Goal: Task Accomplishment & Management: Use online tool/utility

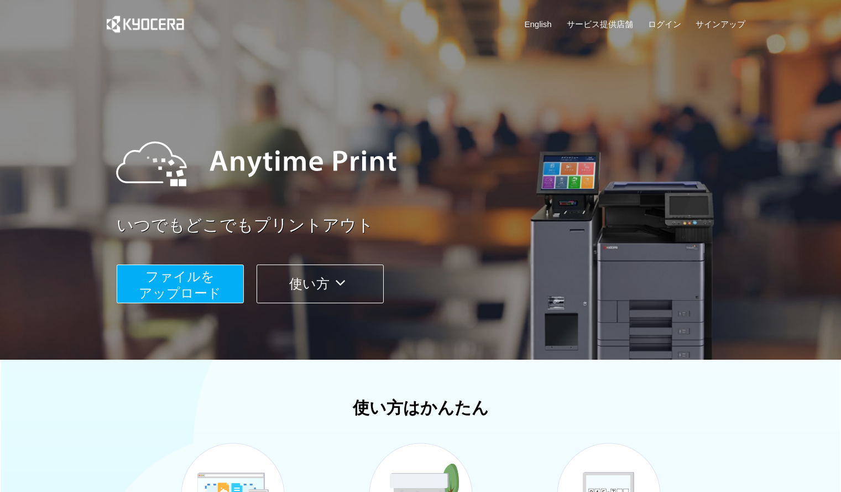
click at [199, 286] on span "ファイルを ​​アップロード" at bounding box center [180, 285] width 82 height 32
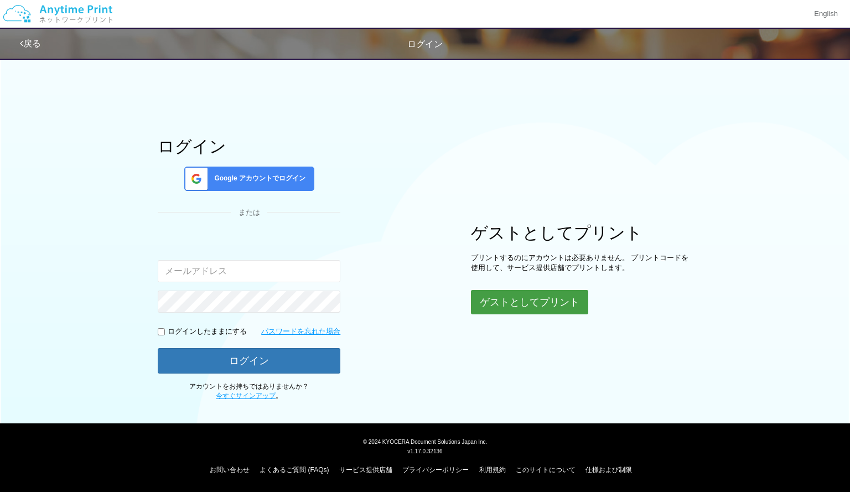
click at [538, 304] on button "ゲストとしてプリント" at bounding box center [529, 302] width 117 height 24
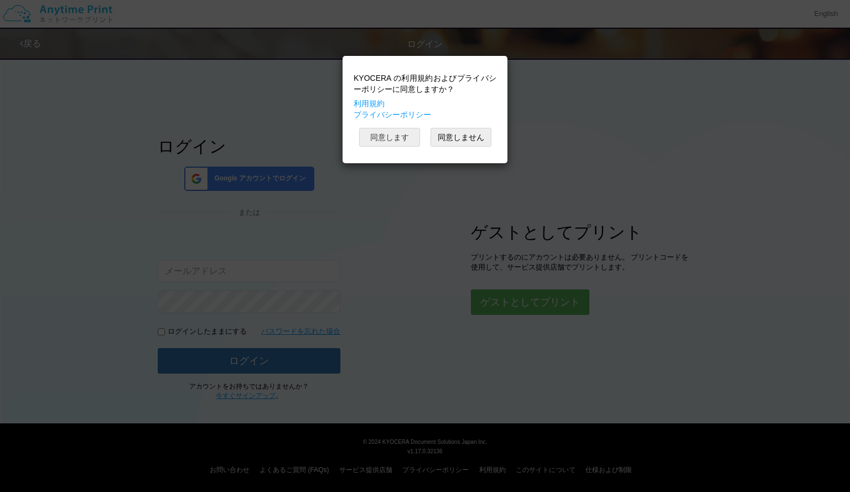
click at [393, 136] on button "同意します" at bounding box center [389, 137] width 61 height 19
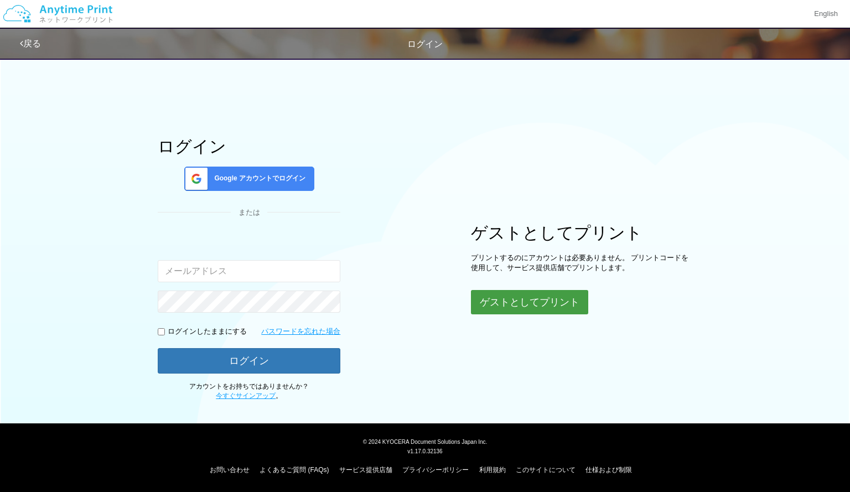
click at [499, 296] on button "ゲストとしてプリント" at bounding box center [529, 302] width 117 height 24
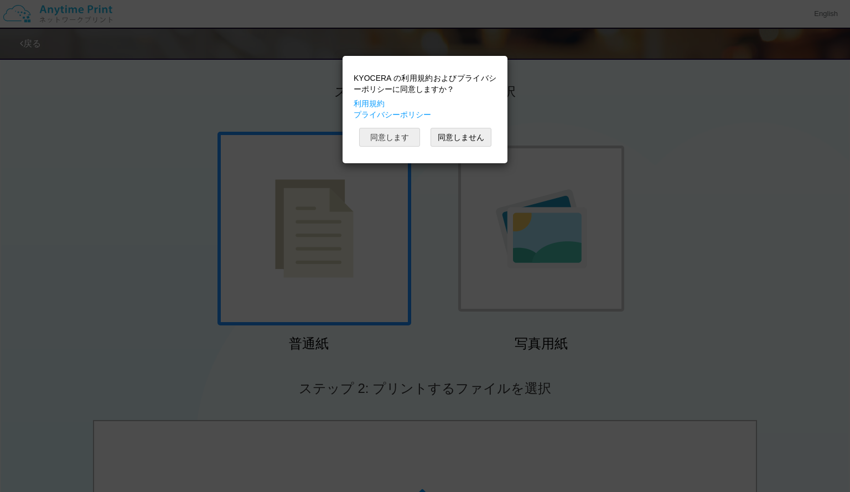
click at [388, 138] on button "同意します" at bounding box center [389, 137] width 61 height 19
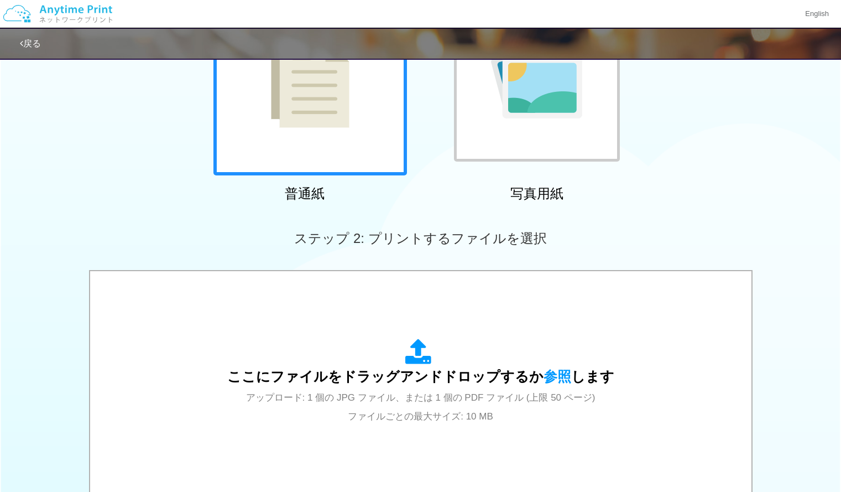
scroll to position [150, 0]
click at [325, 304] on div "ここにファイルをドラッグアンドドロップするか 参照 します アップロード: 1 個の JPG ファイル、または 1 個の PDF ファイル (上限 50 ペー…" at bounding box center [420, 381] width 639 height 199
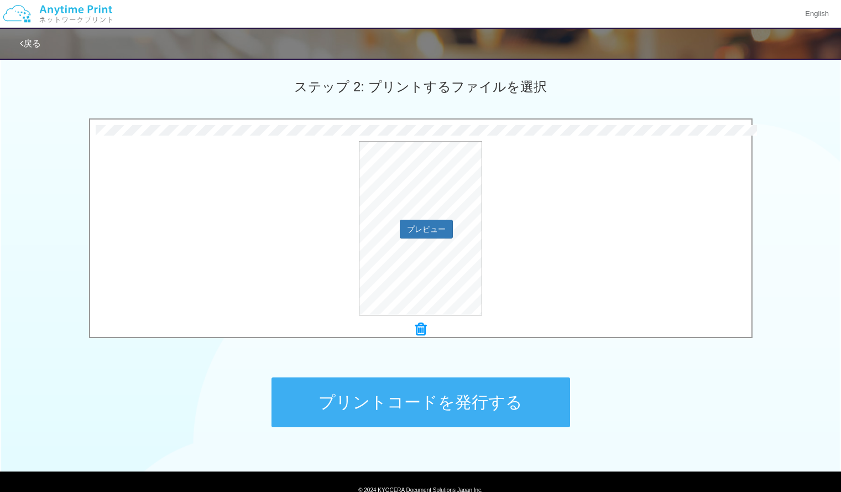
scroll to position [302, 0]
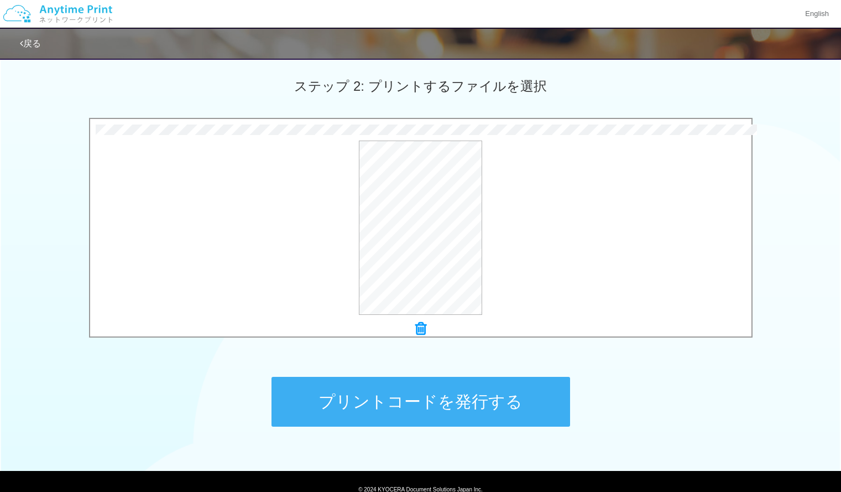
click at [470, 407] on button "プリントコードを発行する" at bounding box center [421, 402] width 299 height 50
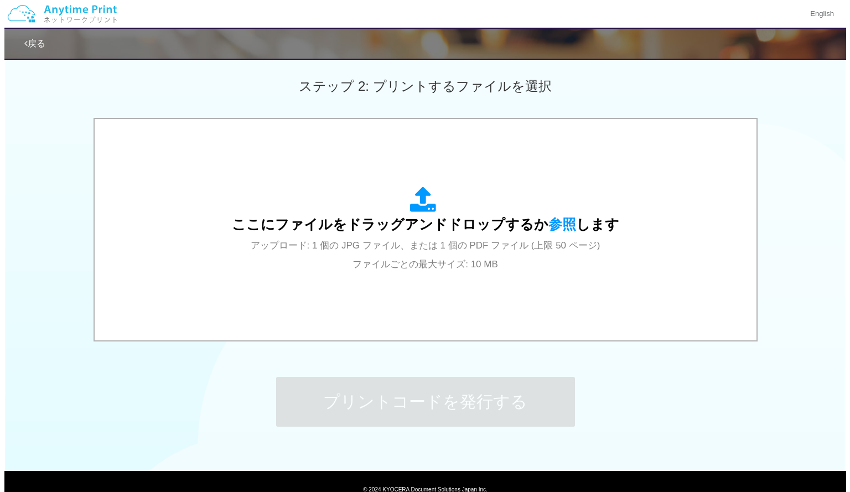
scroll to position [0, 0]
